Goal: Information Seeking & Learning: Learn about a topic

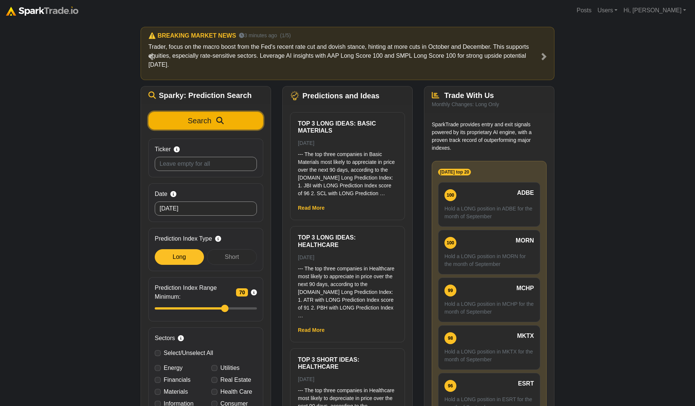
click at [174, 112] on button "Search" at bounding box center [205, 121] width 115 height 18
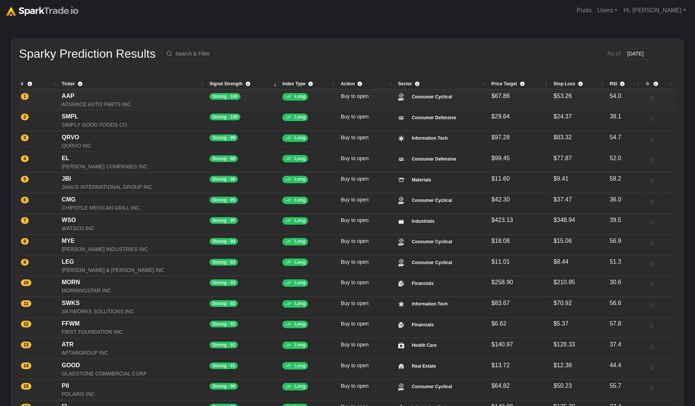
click at [89, 101] on div "ADVANCE AUTO PARTS INC" at bounding box center [134, 105] width 144 height 8
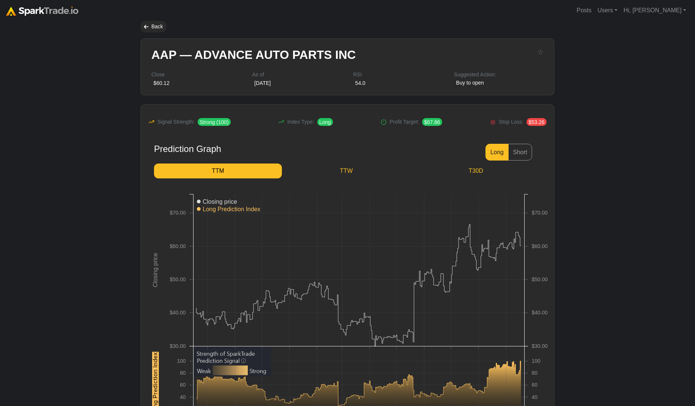
drag, startPoint x: 59, startPoint y: 180, endPoint x: 59, endPoint y: 174, distance: 5.6
click at [59, 177] on body "Posts Users Staff users Client users Add new client user Sessions Hi, Eric Sign…" at bounding box center [347, 311] width 695 height 622
click at [89, 136] on body "Posts Users Staff users Client users Add new client user Sessions Hi, [PERSON_N…" at bounding box center [347, 311] width 695 height 622
click at [663, 244] on body "Posts Users Staff users Client users Add new client user Sessions Hi, [PERSON_N…" at bounding box center [347, 311] width 695 height 622
click at [89, 137] on body "Posts Users Staff users Client users Add new client user Sessions Hi, [PERSON_N…" at bounding box center [347, 311] width 695 height 622
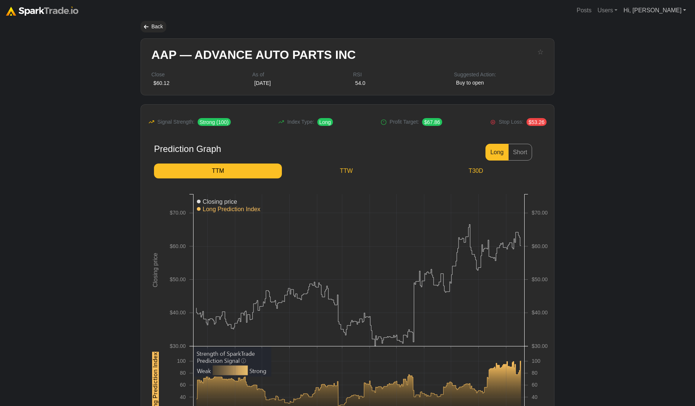
click at [682, 8] on link "Hi, [PERSON_NAME]" at bounding box center [654, 10] width 69 height 15
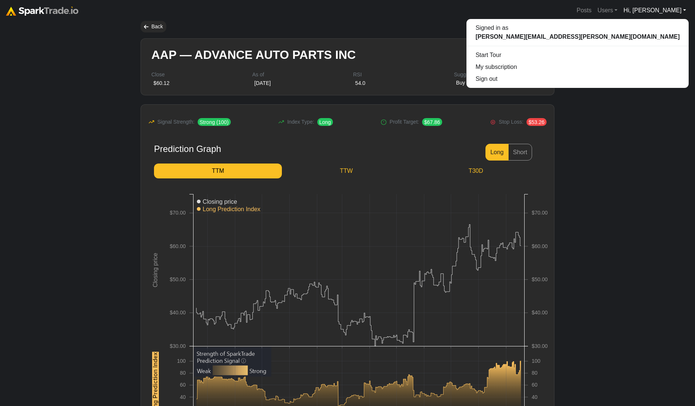
click at [671, 9] on link "Hi, [PERSON_NAME]" at bounding box center [654, 10] width 69 height 15
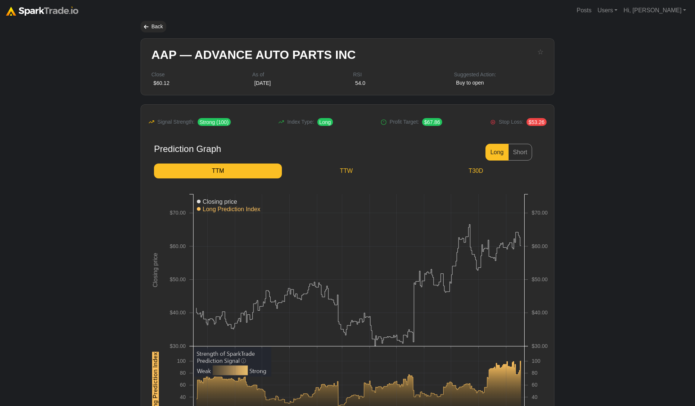
click at [594, 177] on body "Posts Users Staff users Client users Add new client user Sessions Hi, [PERSON_N…" at bounding box center [347, 311] width 695 height 622
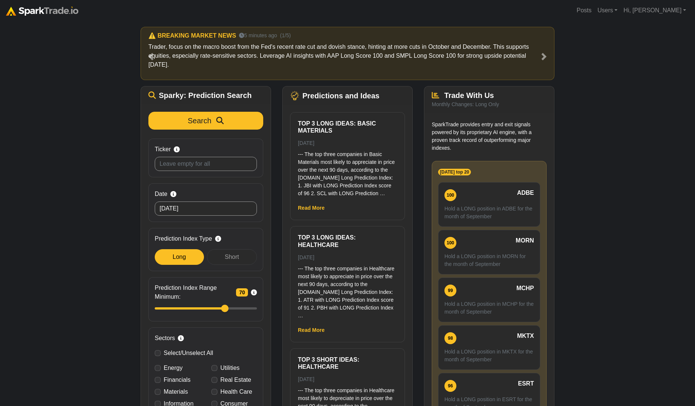
click at [631, 181] on div "How to Use SparkTrade.io × ⚠️ BREAKING MARKET NEWS 5 minutes ago (1/5) Trader, …" at bounding box center [347, 237] width 695 height 433
click at [664, 13] on link "Hi, [PERSON_NAME]" at bounding box center [654, 10] width 69 height 15
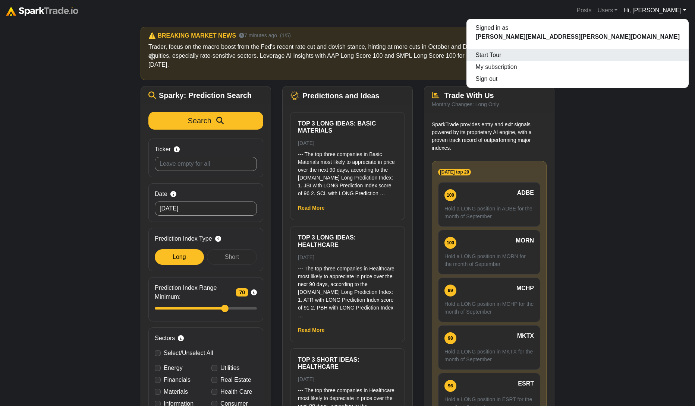
click at [658, 56] on div "Start Tour" at bounding box center [577, 55] width 222 height 12
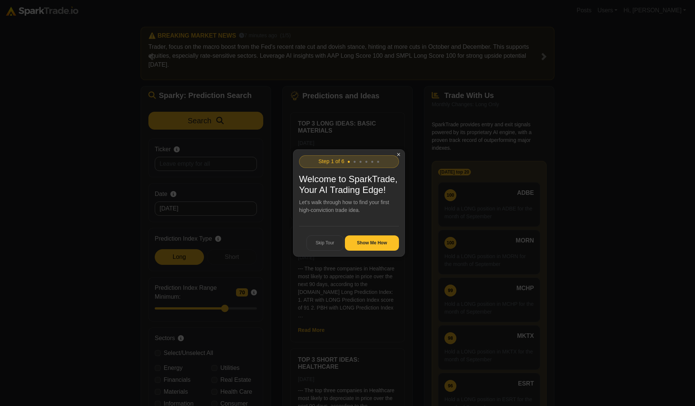
click at [369, 243] on button "Show Me How" at bounding box center [372, 244] width 54 height 16
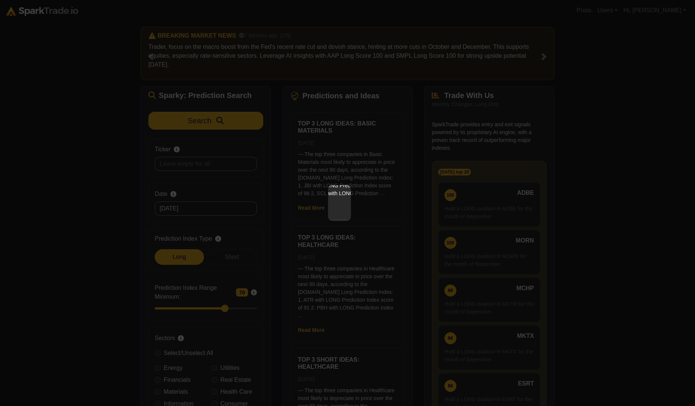
scroll to position [58, 0]
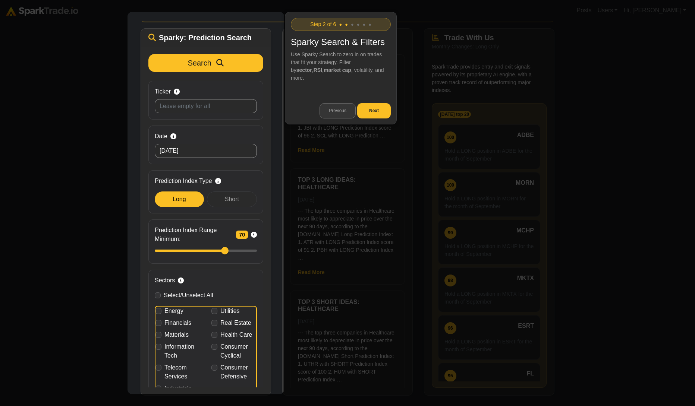
click at [334, 105] on button "Previous" at bounding box center [337, 111] width 36 height 16
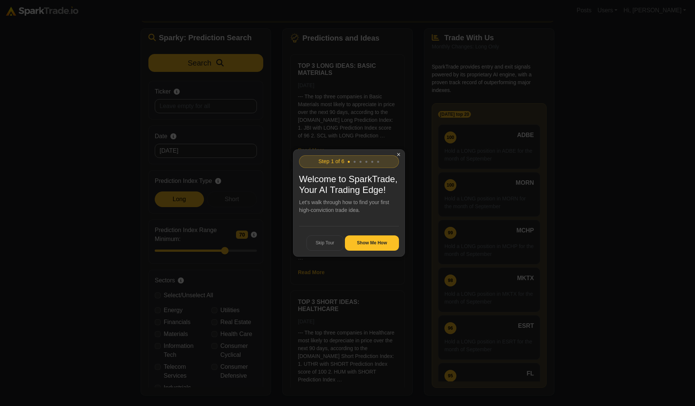
click at [570, 244] on icon at bounding box center [349, 203] width 698 height 406
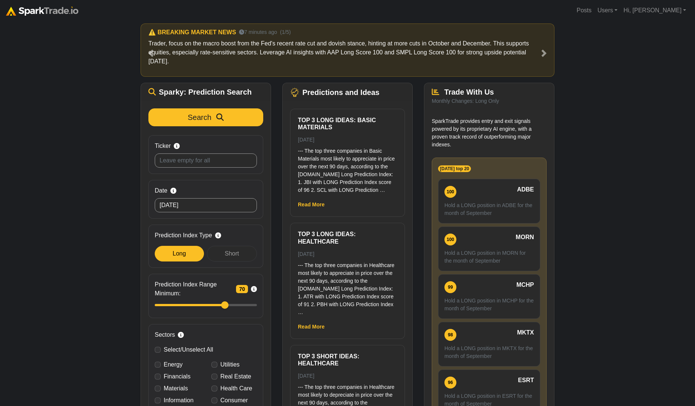
scroll to position [0, 0]
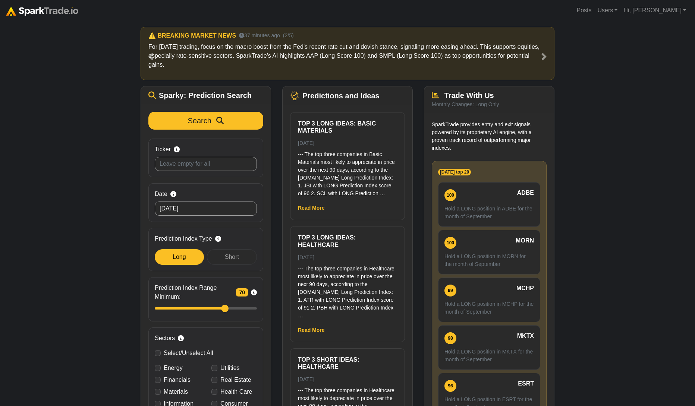
click at [623, 144] on div "How to Use SparkTrade.io × ⚠️ BREAKING MARKET NEWS 7 minutes ago (1/5) Trader, …" at bounding box center [347, 237] width 695 height 433
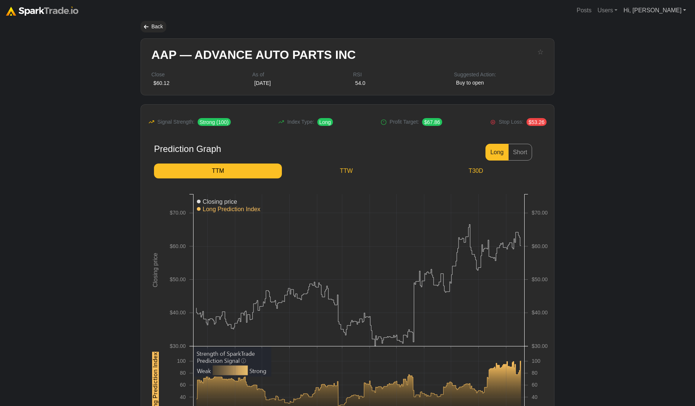
click at [670, 13] on link "Hi, [PERSON_NAME]" at bounding box center [654, 10] width 69 height 15
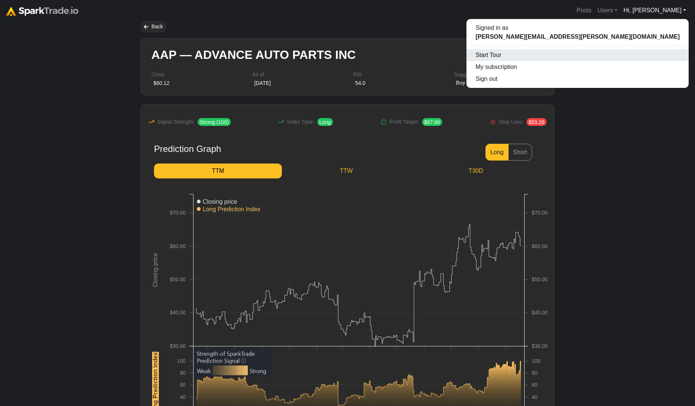
click at [671, 58] on div "Start Tour" at bounding box center [577, 55] width 222 height 12
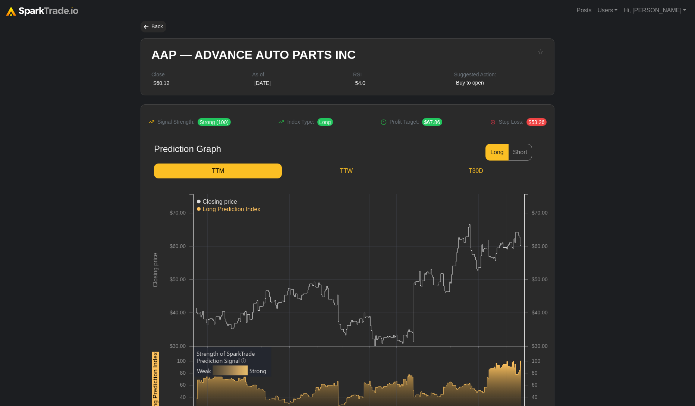
click at [619, 117] on body "Posts Users Staff users Client users Add new client user Sessions Hi, [PERSON_N…" at bounding box center [347, 311] width 695 height 622
click at [600, 170] on body "Posts Users Staff users Client users Add new client user Sessions Hi, [PERSON_N…" at bounding box center [347, 311] width 695 height 622
click at [674, 11] on link "Hi, [PERSON_NAME]" at bounding box center [654, 10] width 69 height 15
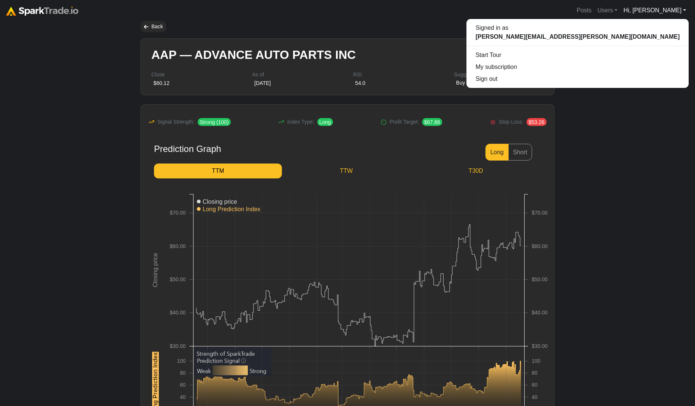
click at [581, 218] on body "Posts Users Staff users Client users Add new client user Sessions Hi, [PERSON_N…" at bounding box center [347, 311] width 695 height 622
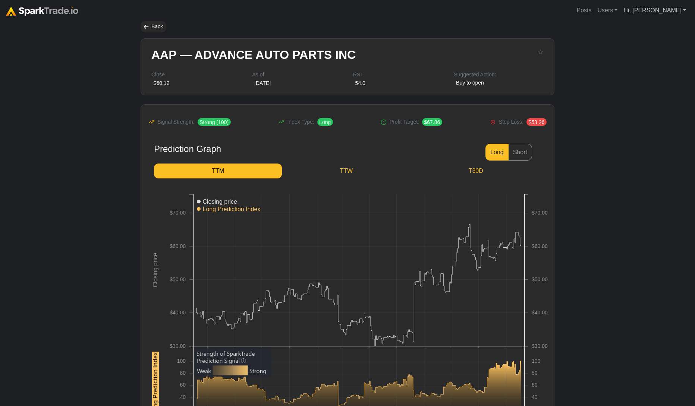
click at [675, 6] on link "Hi, [PERSON_NAME]" at bounding box center [654, 10] width 69 height 15
